Goal: Information Seeking & Learning: Learn about a topic

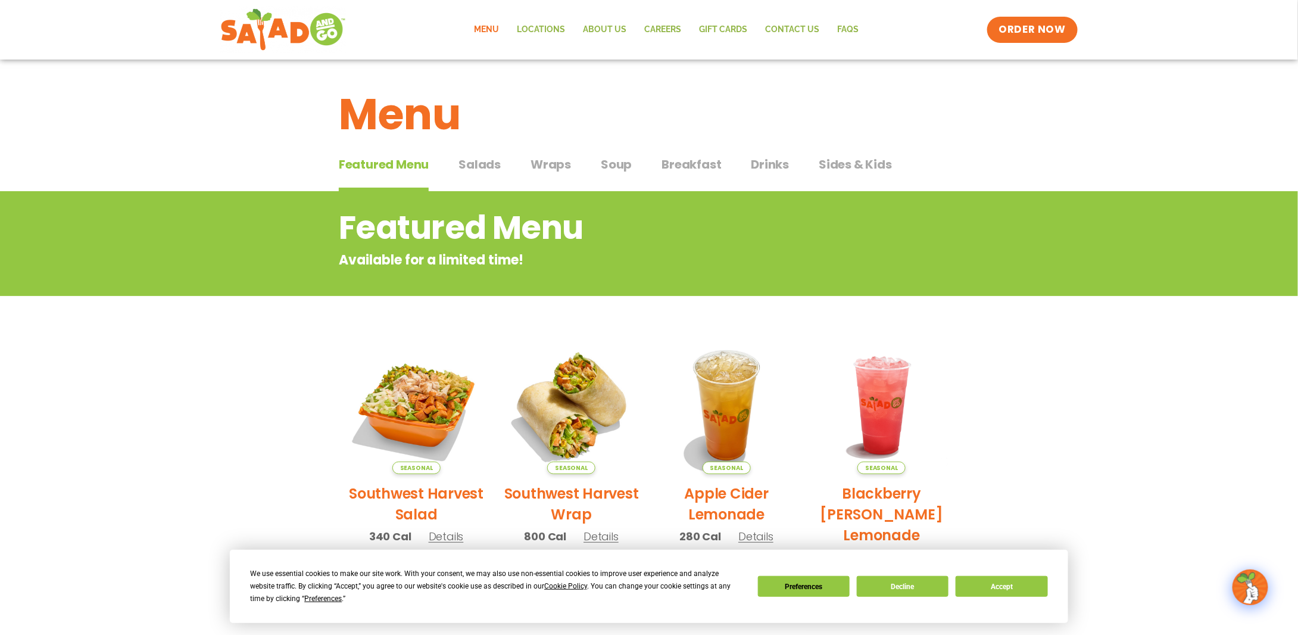
click at [468, 160] on span "Salads" at bounding box center [480, 164] width 42 height 18
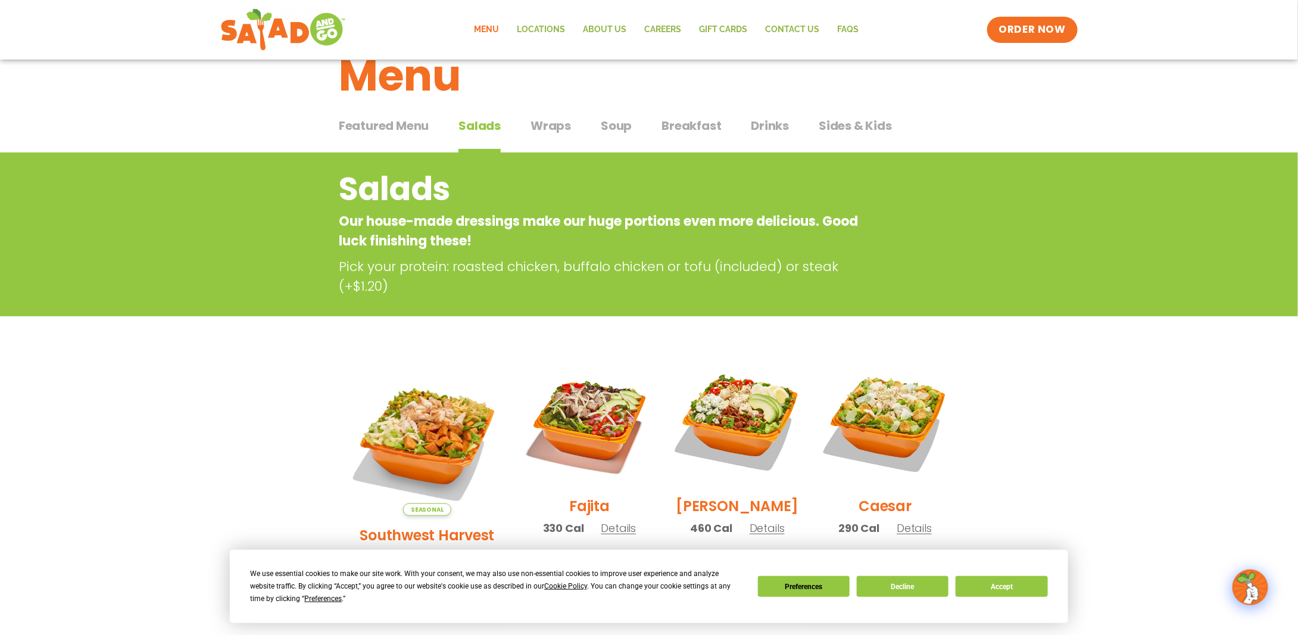
scroll to position [119, 0]
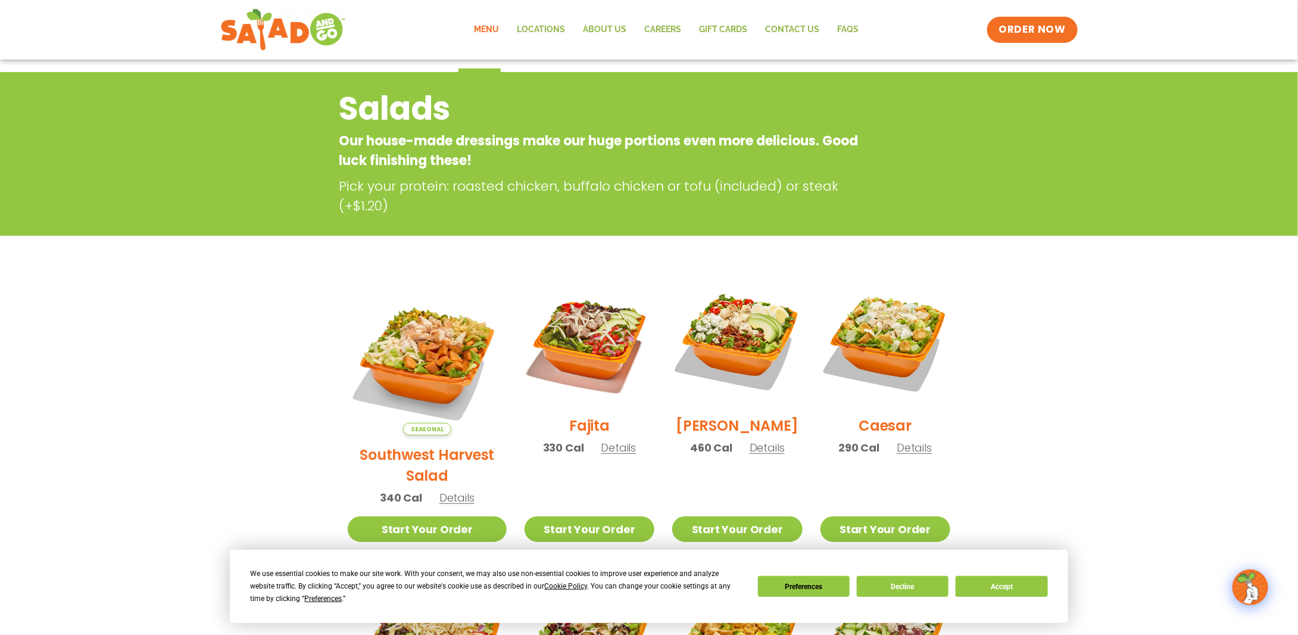
click at [444, 490] on span "Details" at bounding box center [457, 497] width 35 height 15
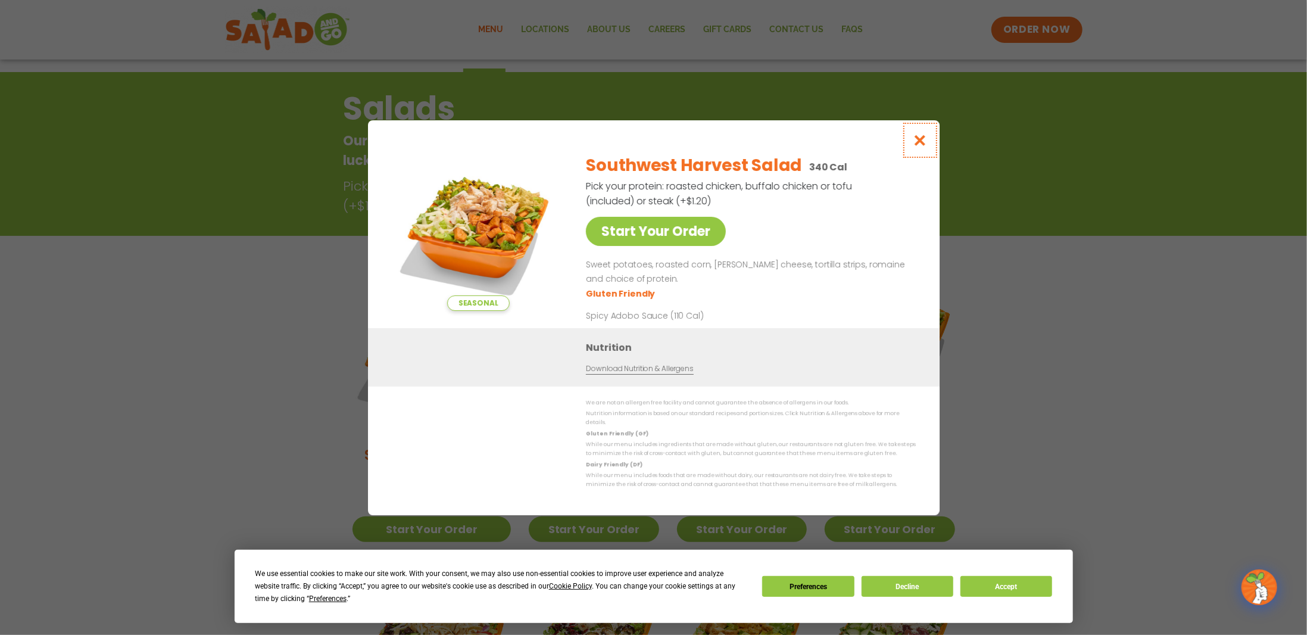
click at [921, 147] on icon "Close modal" at bounding box center [919, 140] width 15 height 13
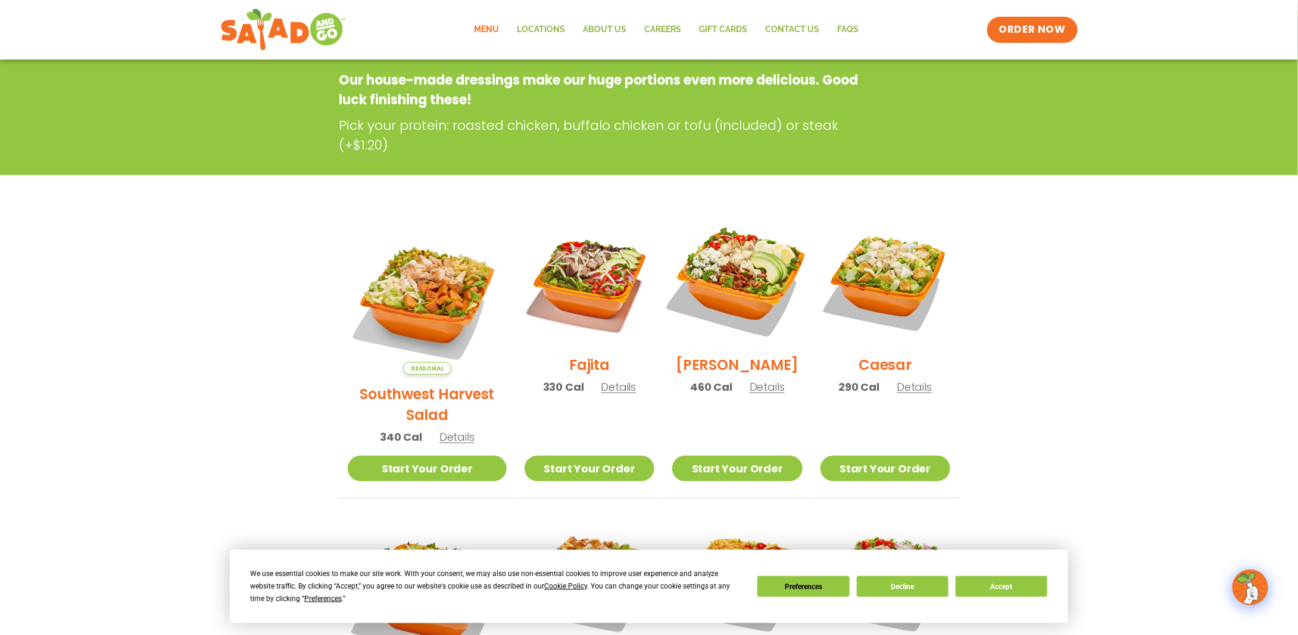
scroll to position [191, 0]
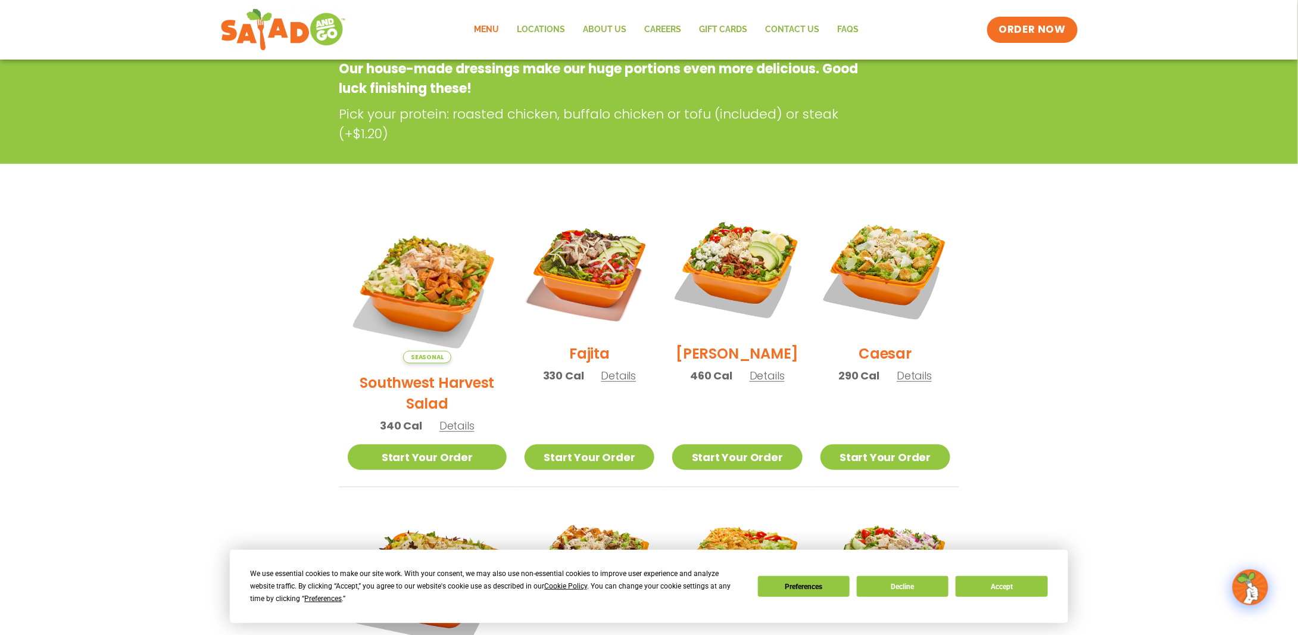
click at [603, 368] on span "Details" at bounding box center [618, 375] width 35 height 15
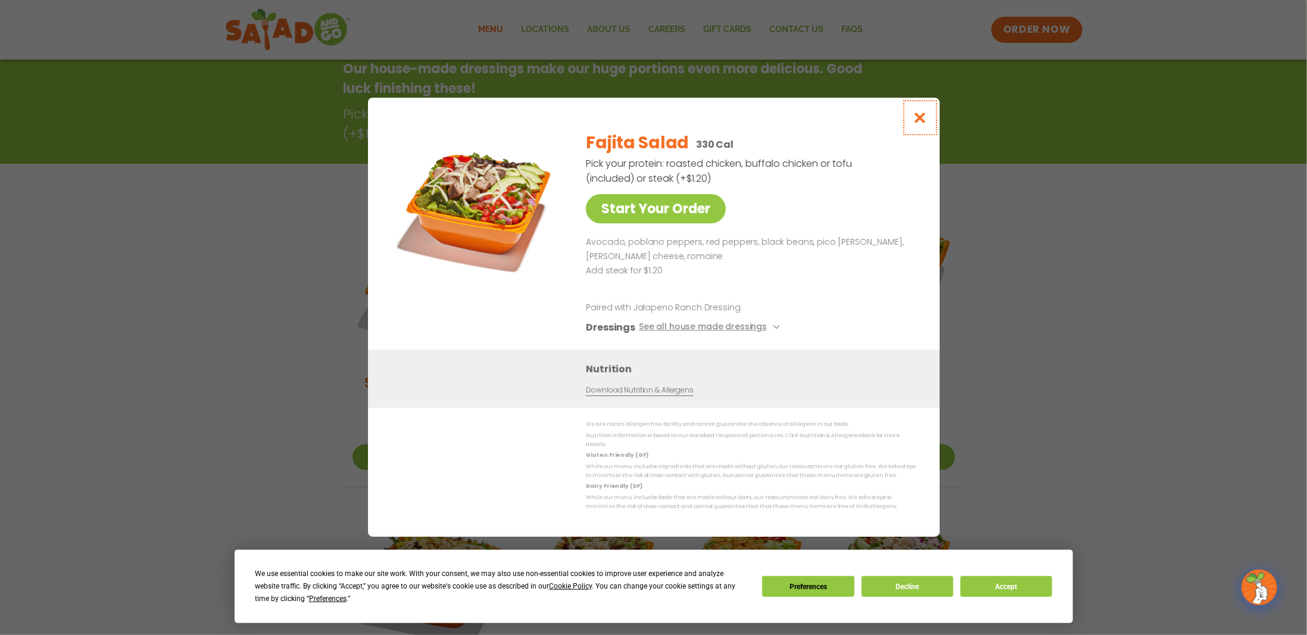
click at [929, 117] on button "Close modal" at bounding box center [919, 118] width 39 height 40
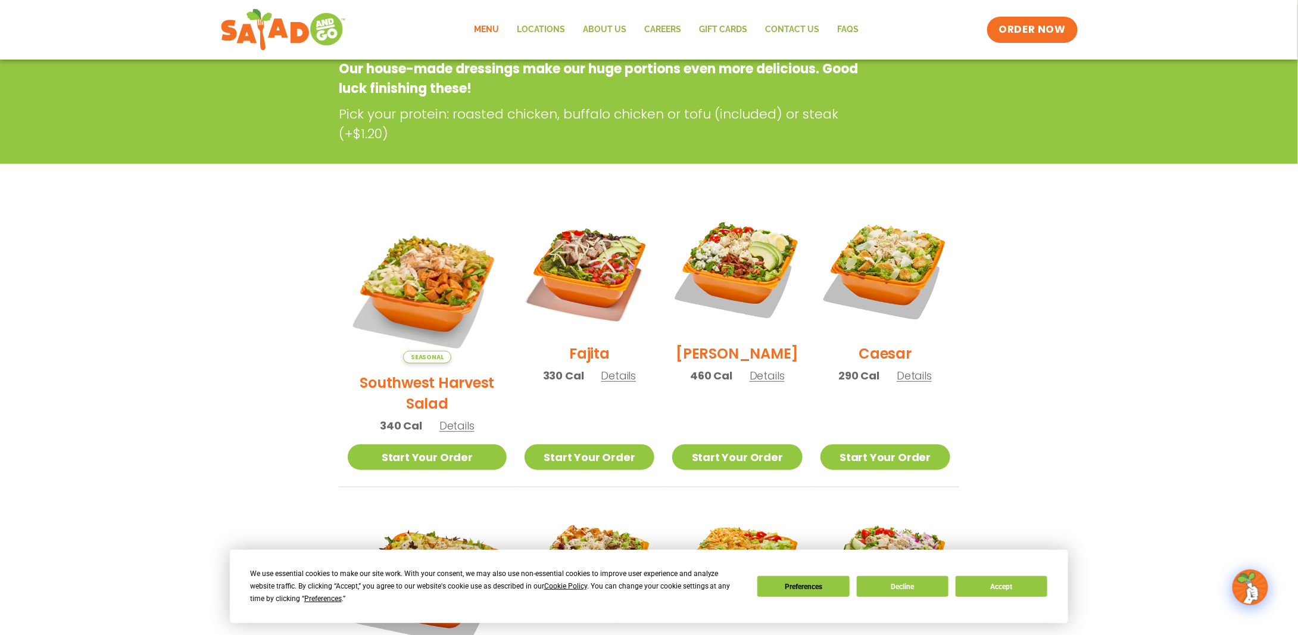
click at [760, 368] on span "Details" at bounding box center [767, 375] width 35 height 15
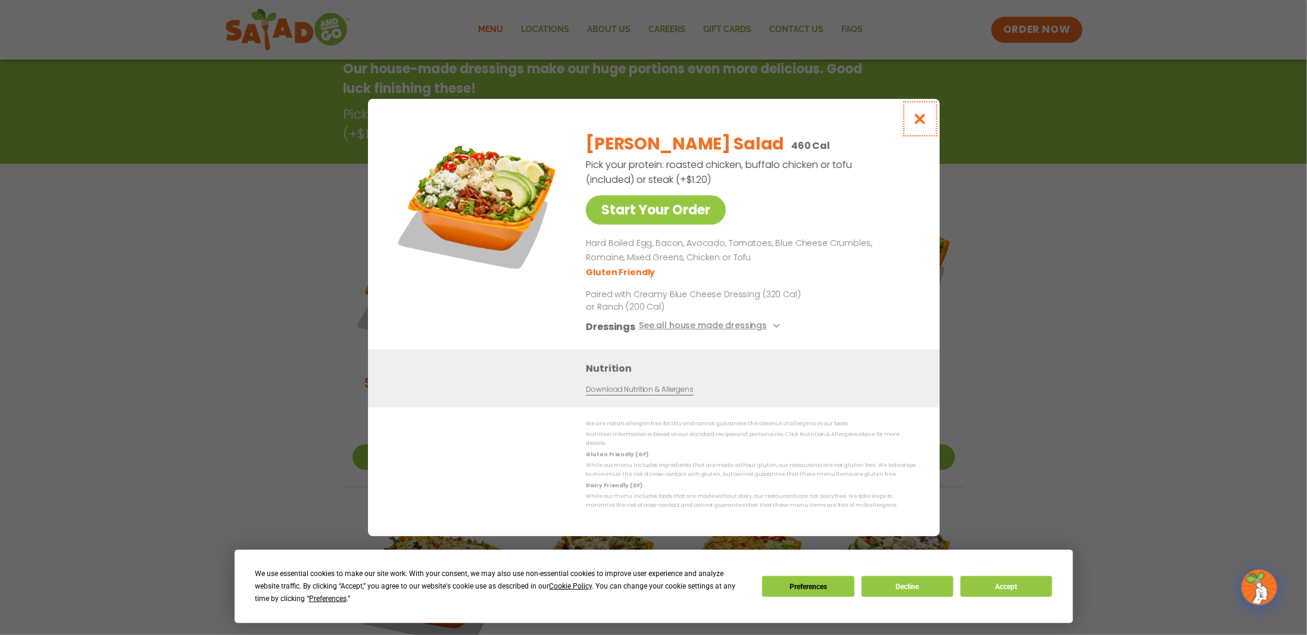
click at [926, 121] on icon "Close modal" at bounding box center [919, 119] width 15 height 13
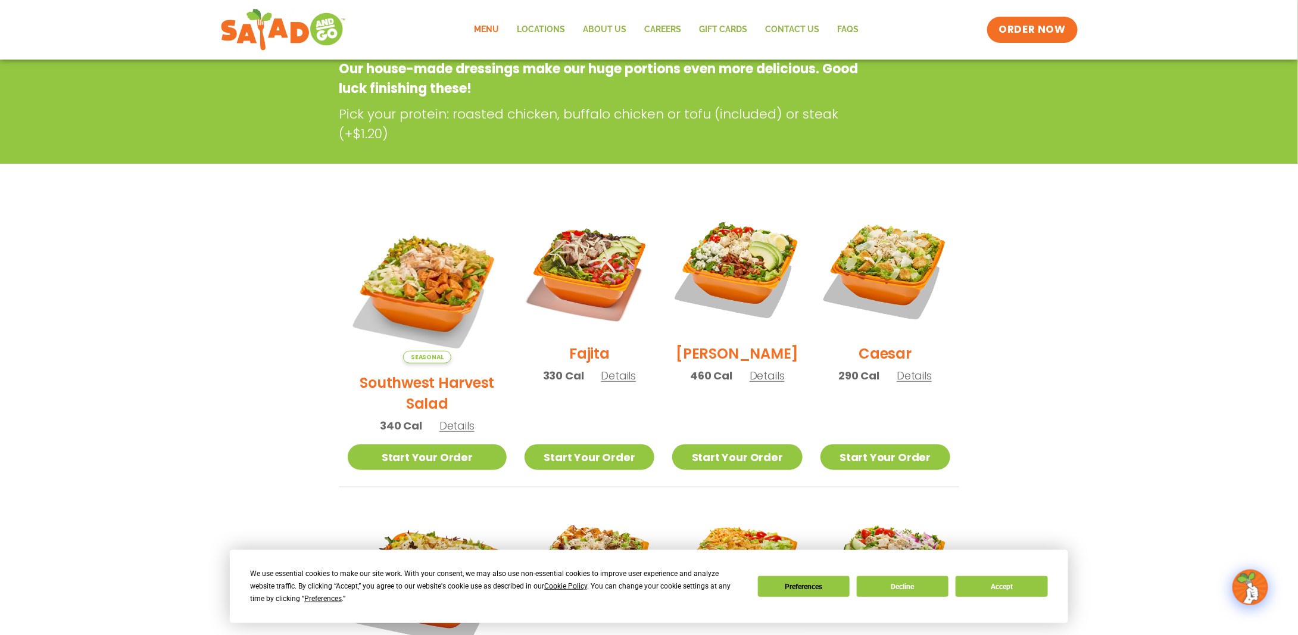
click at [908, 368] on span "Details" at bounding box center [914, 375] width 35 height 15
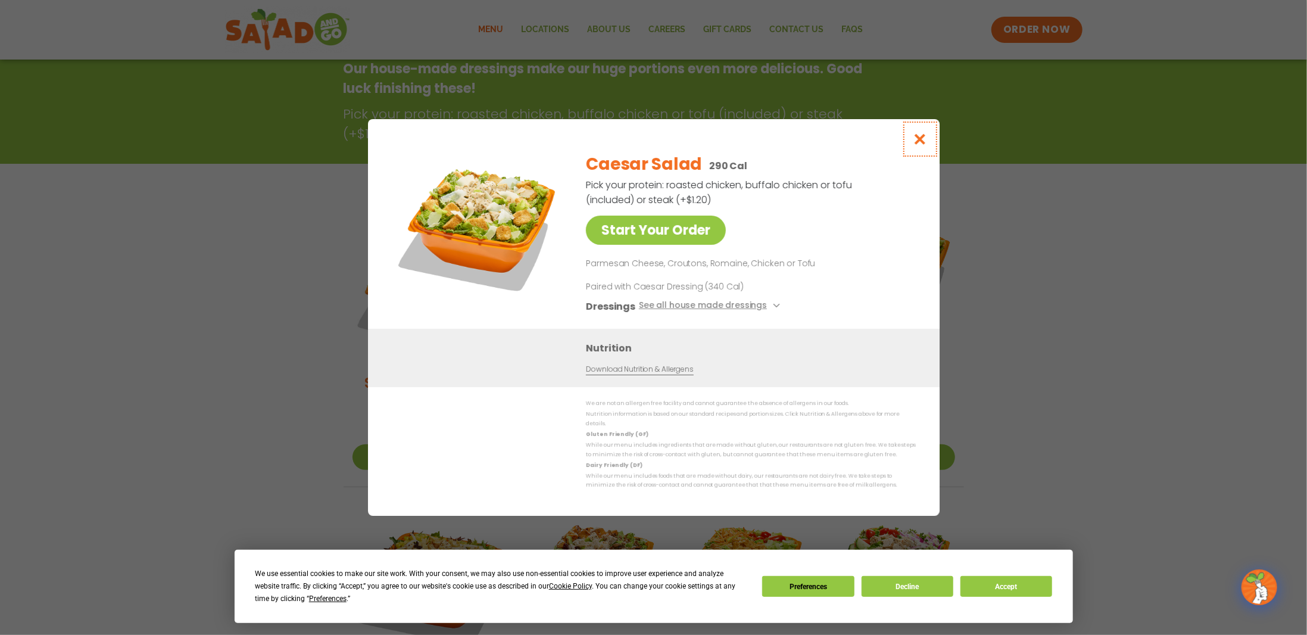
click at [923, 140] on icon "Close modal" at bounding box center [919, 139] width 15 height 13
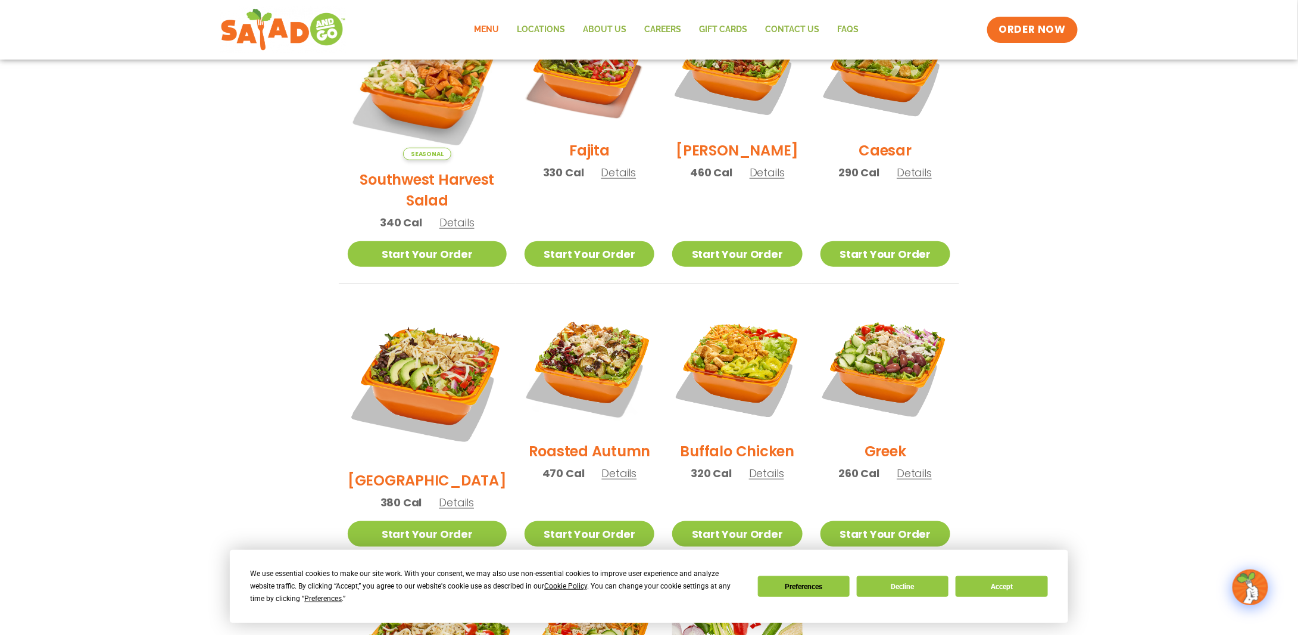
scroll to position [489, 0]
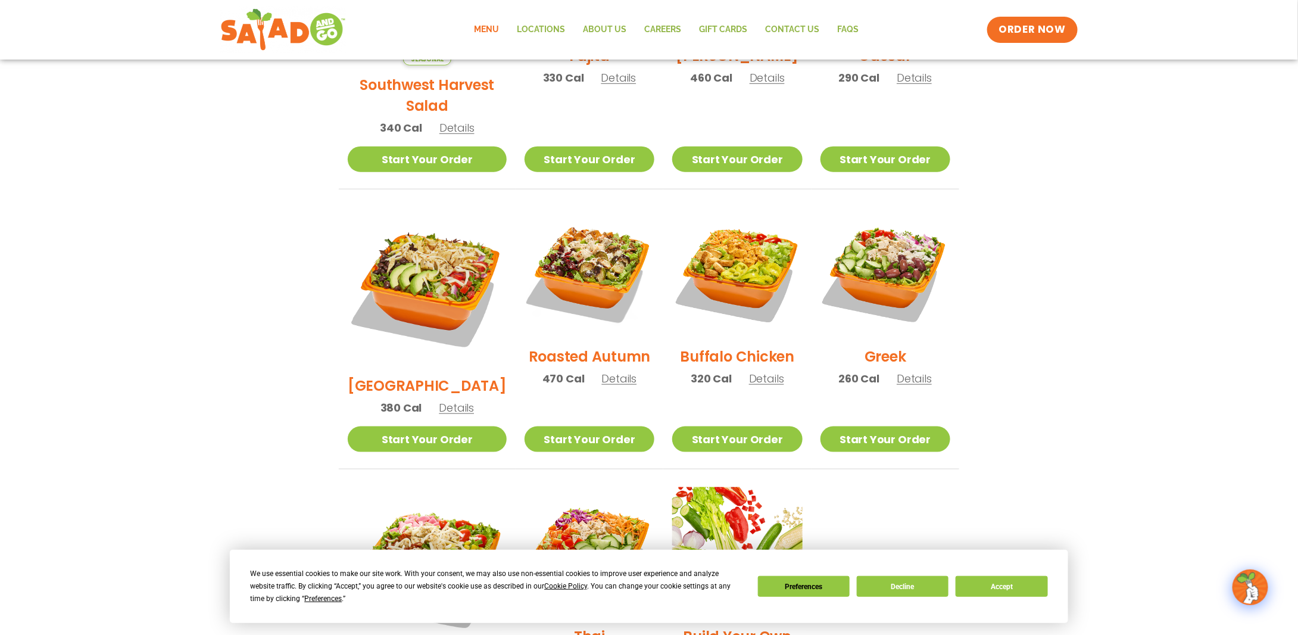
click at [444, 400] on span "Details" at bounding box center [456, 407] width 35 height 15
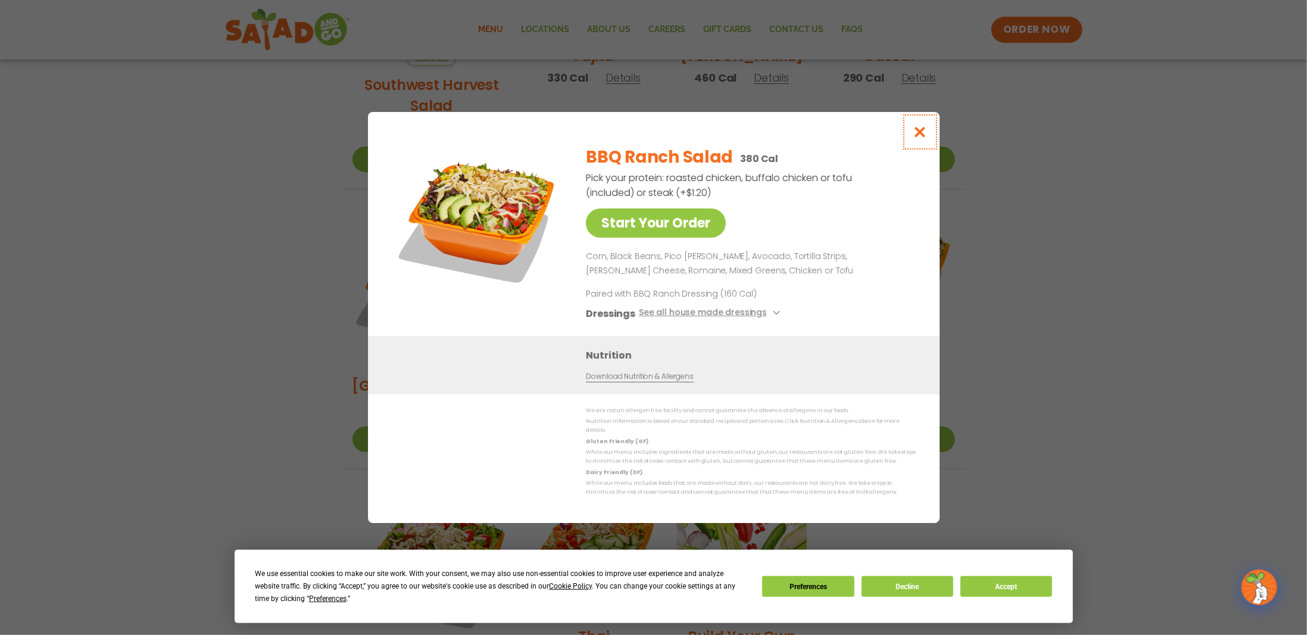
click at [933, 134] on button "Close modal" at bounding box center [919, 132] width 39 height 40
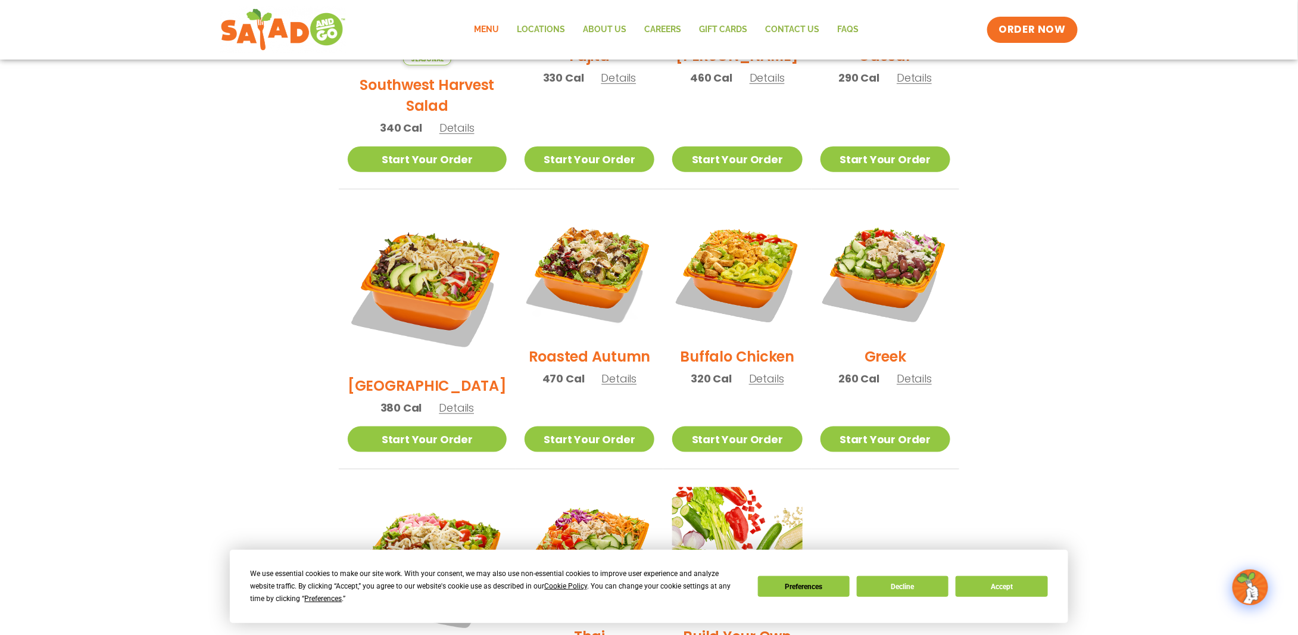
click at [602, 371] on span "Details" at bounding box center [619, 378] width 35 height 15
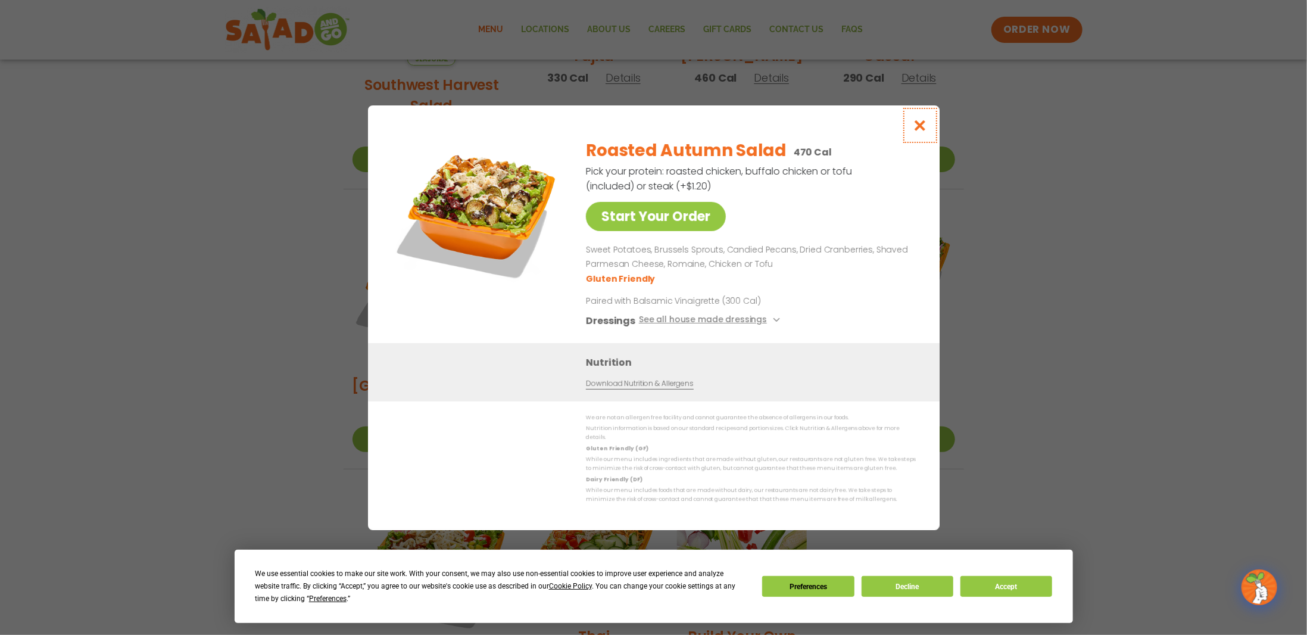
click at [918, 130] on icon "Close modal" at bounding box center [919, 125] width 15 height 13
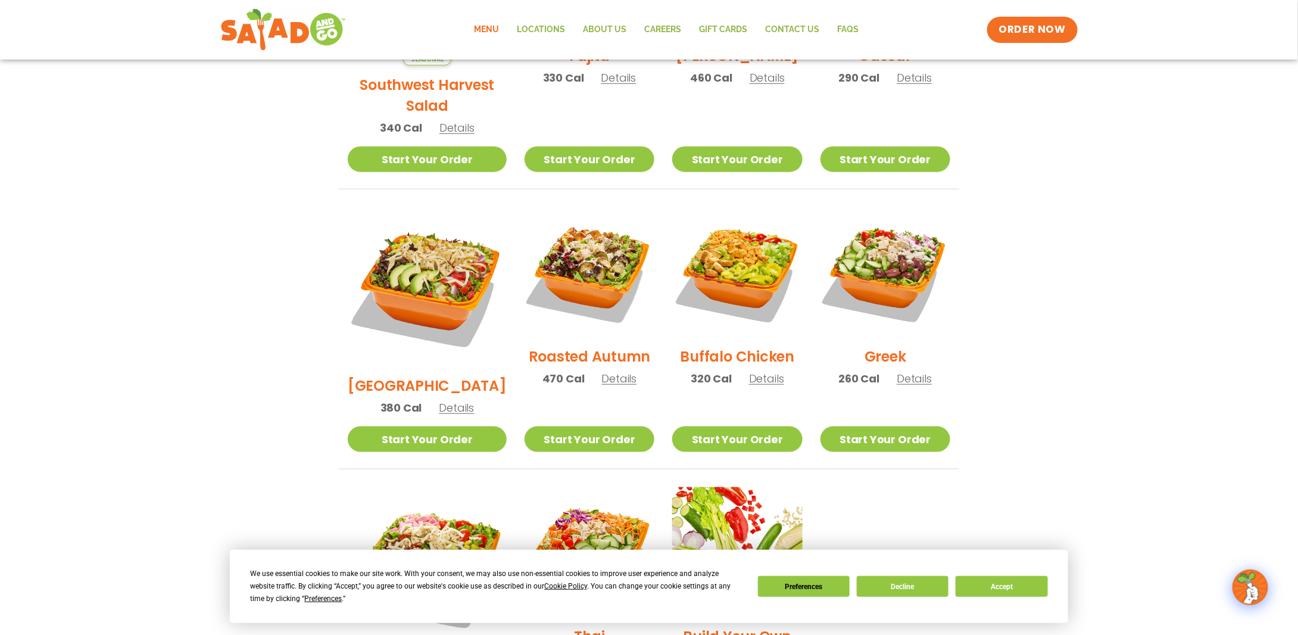
click at [905, 370] on p "260 Cal Details" at bounding box center [885, 378] width 93 height 16
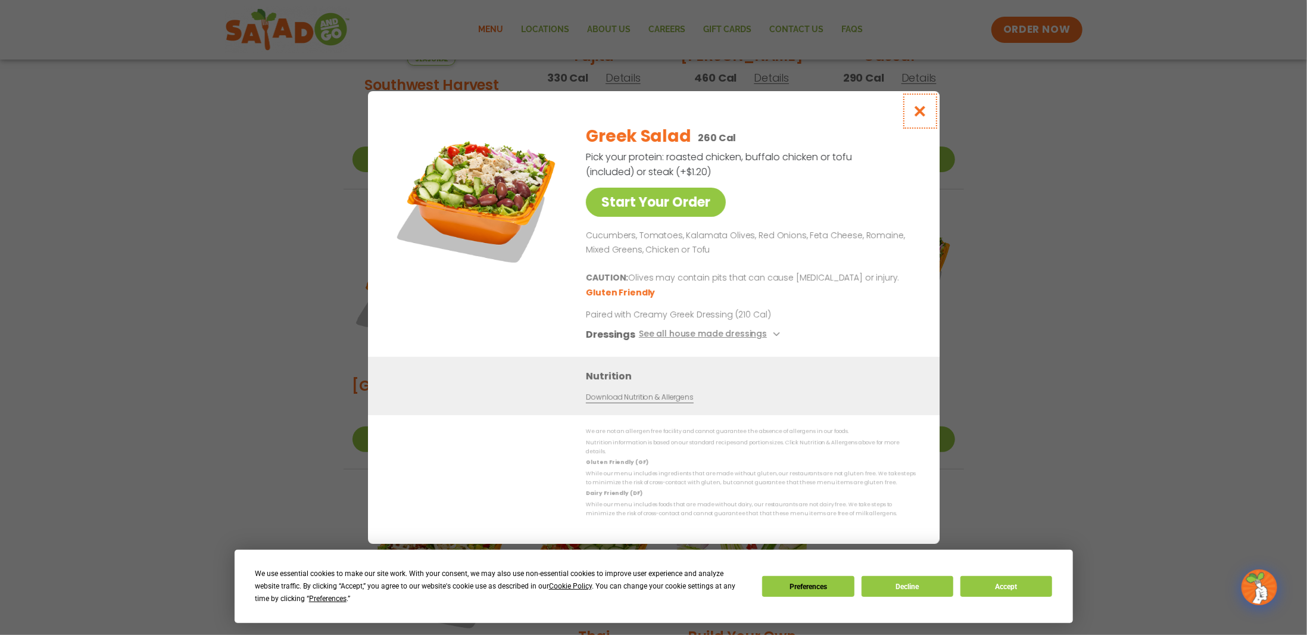
click at [928, 110] on button "Close modal" at bounding box center [919, 111] width 39 height 40
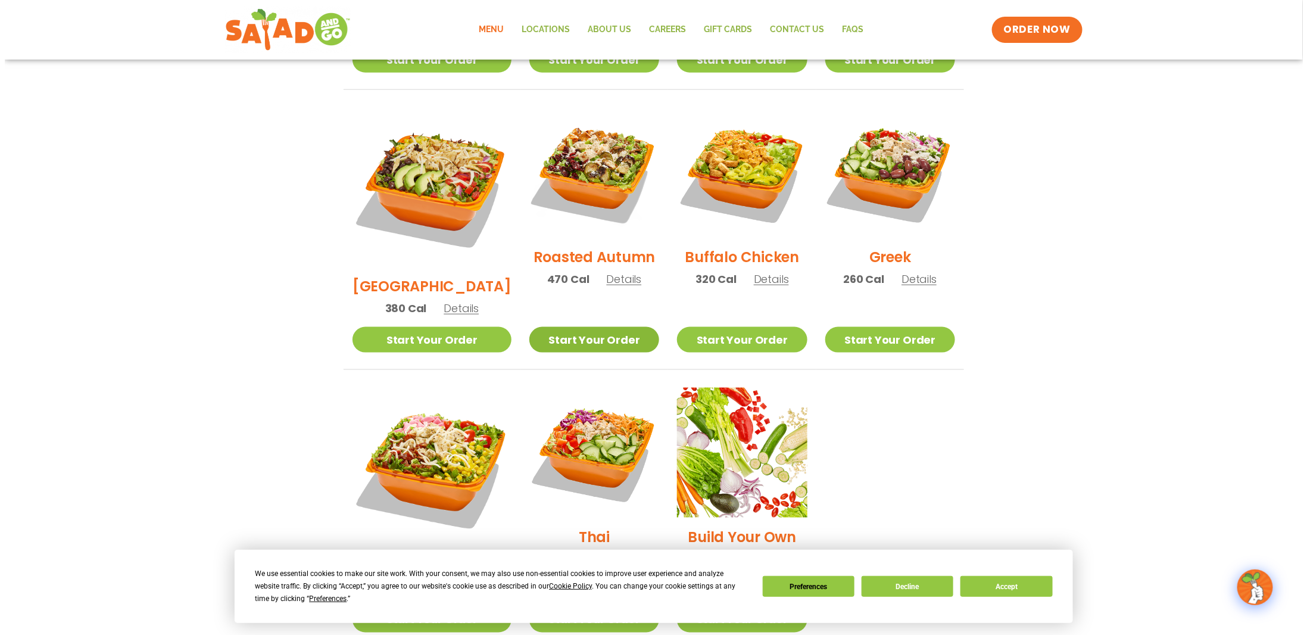
scroll to position [727, 0]
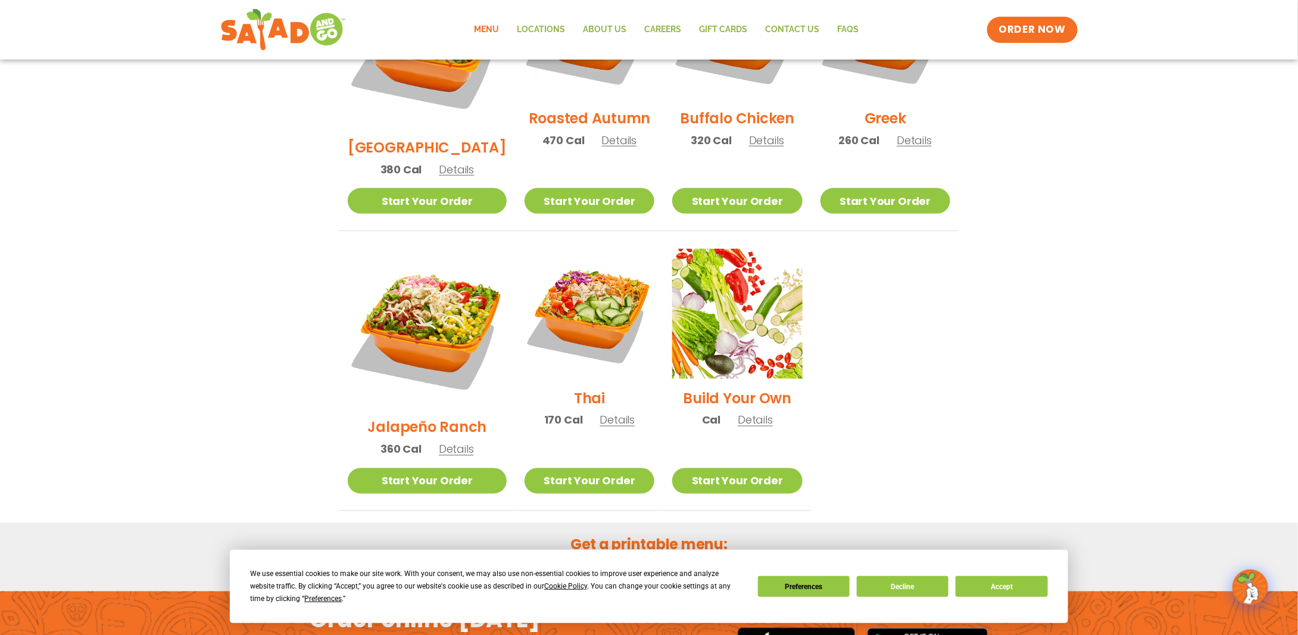
click at [601, 413] on span "Details" at bounding box center [617, 420] width 35 height 15
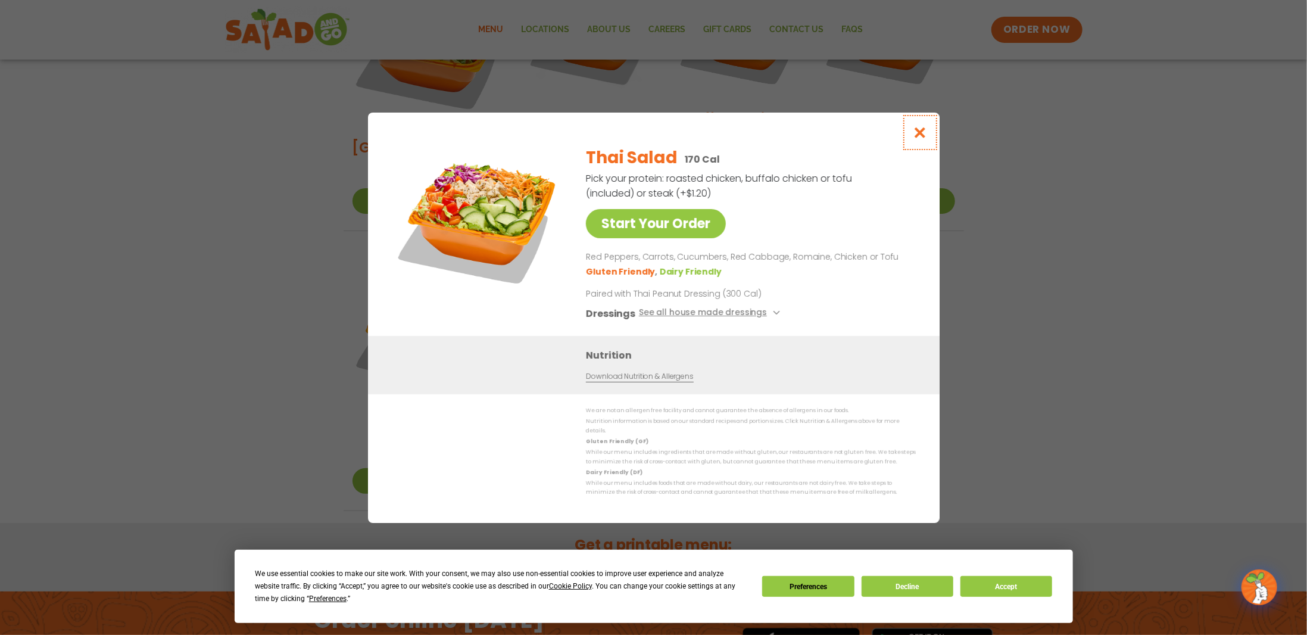
click at [927, 128] on button "Close modal" at bounding box center [919, 133] width 39 height 40
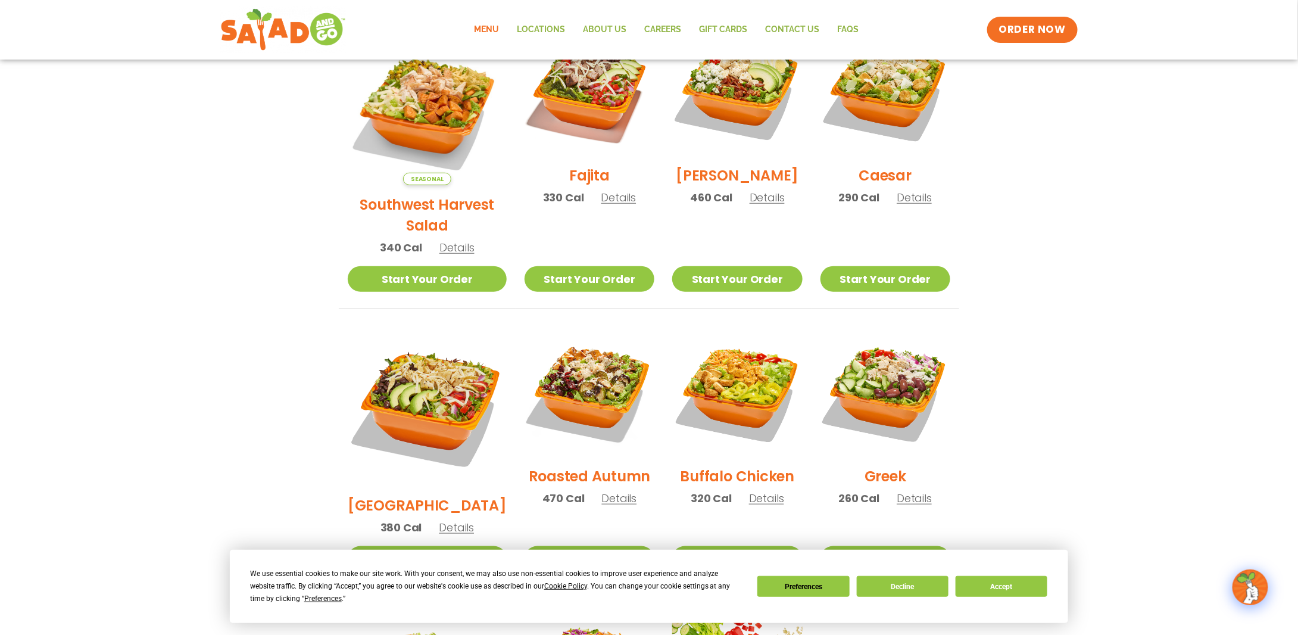
scroll to position [279, 0]
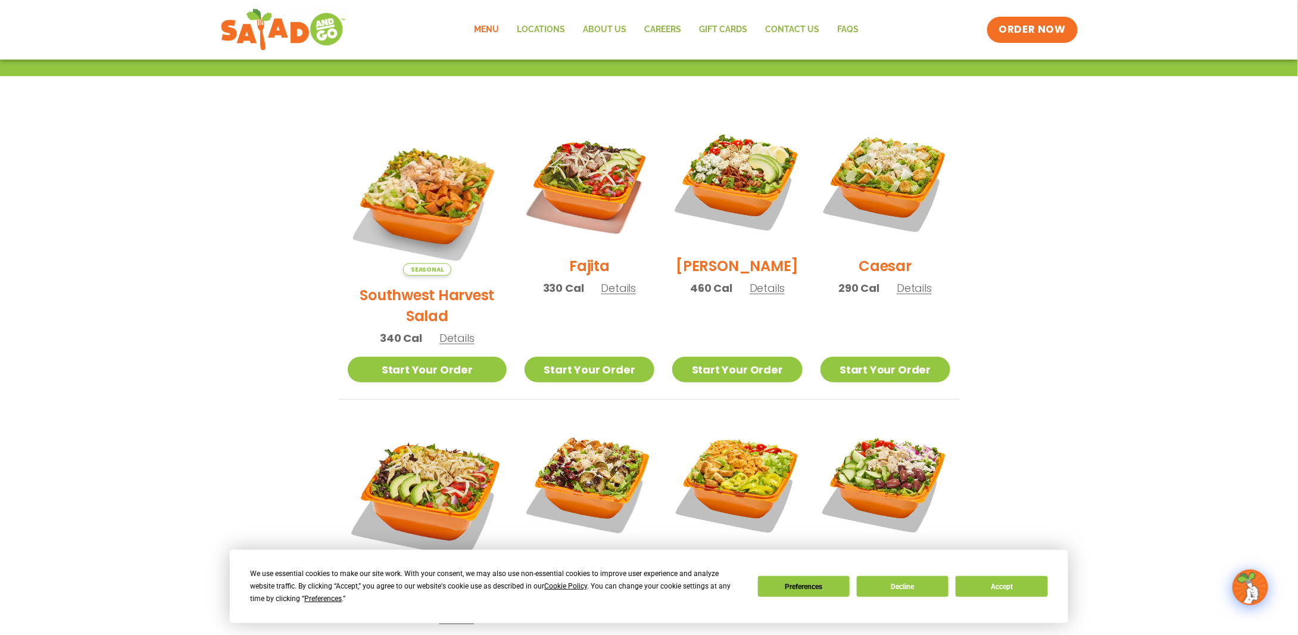
click at [446, 331] on span "Details" at bounding box center [457, 338] width 35 height 15
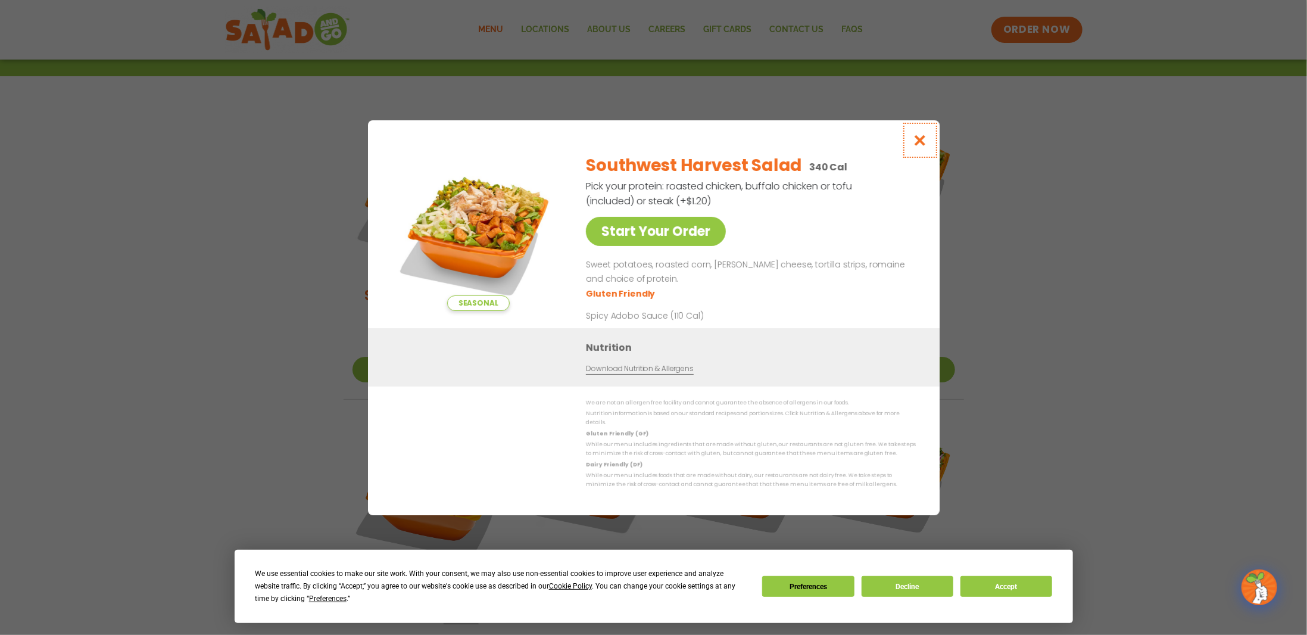
click at [930, 140] on button "Close modal" at bounding box center [919, 140] width 39 height 40
